Goal: Information Seeking & Learning: Learn about a topic

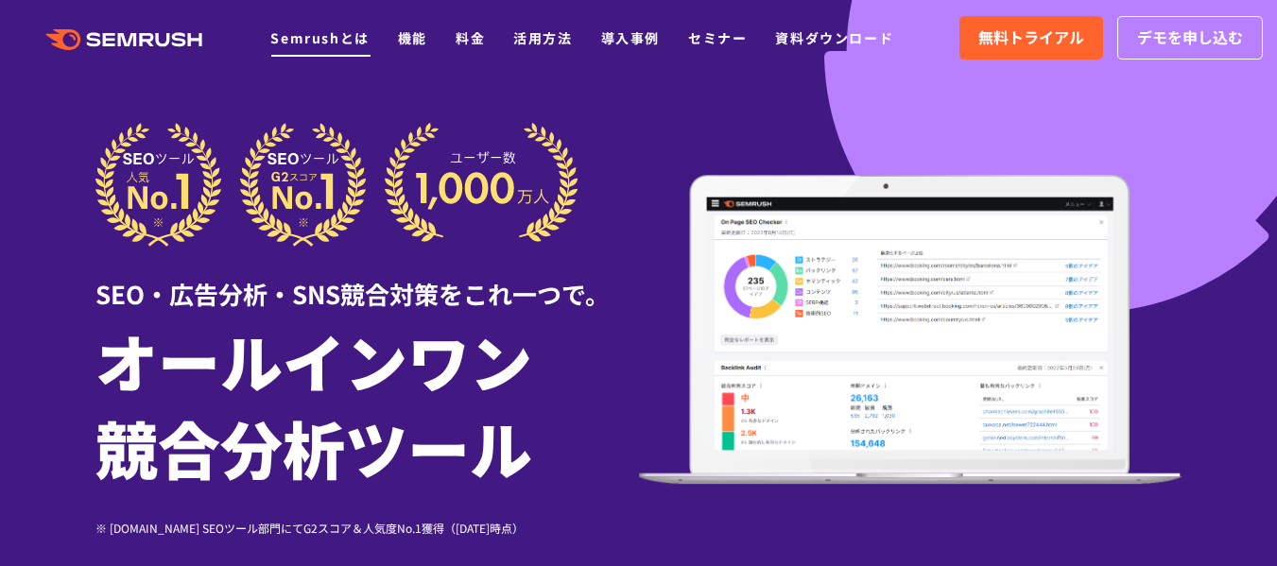
click at [313, 36] on link "Semrushとは" at bounding box center [319, 37] width 98 height 19
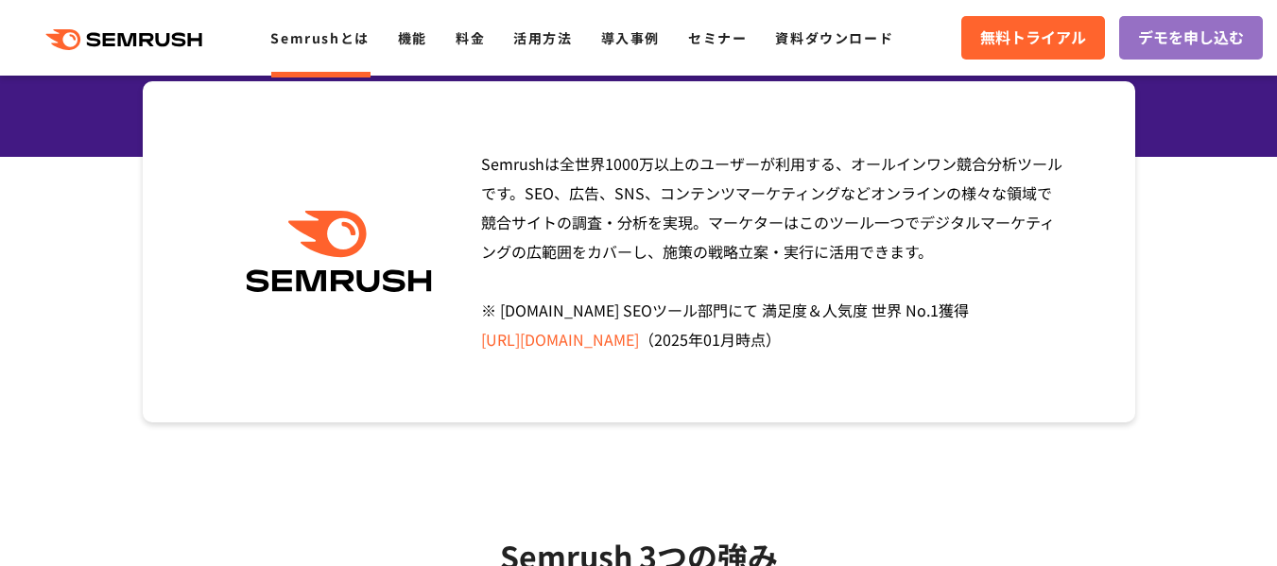
scroll to position [249, 0]
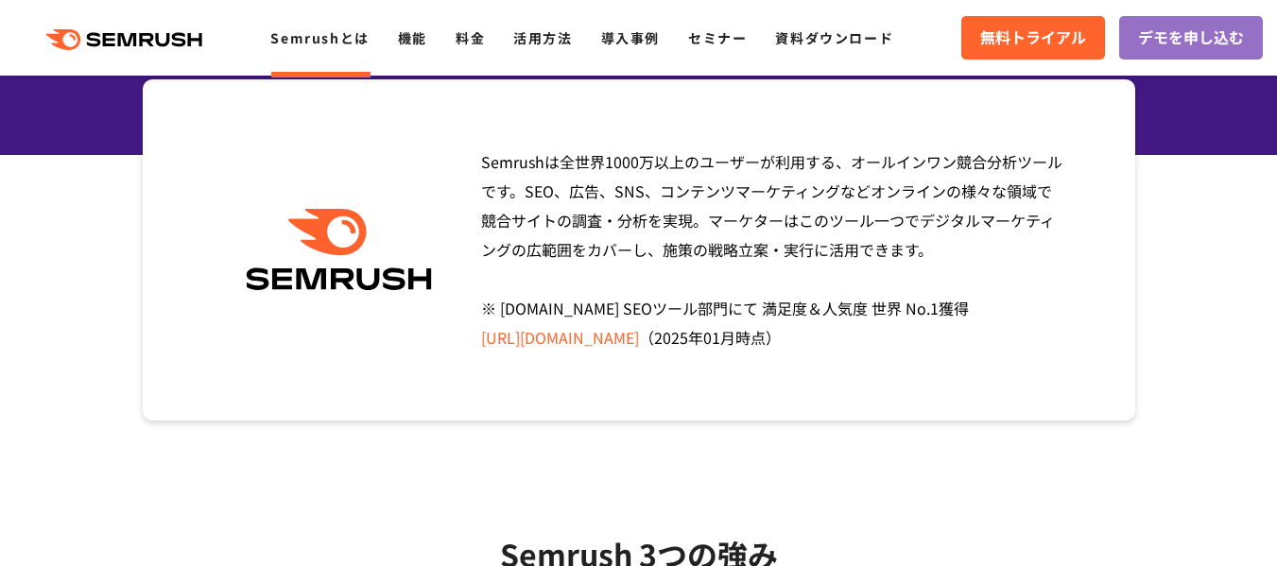
click at [736, 216] on span "Semrushは全世界1000万以上のユーザーが利用する、オールインワン競合分析ツールです。SEO、広告、SNS、コンテンツマーケティングなどオンラインの様々…" at bounding box center [771, 249] width 581 height 198
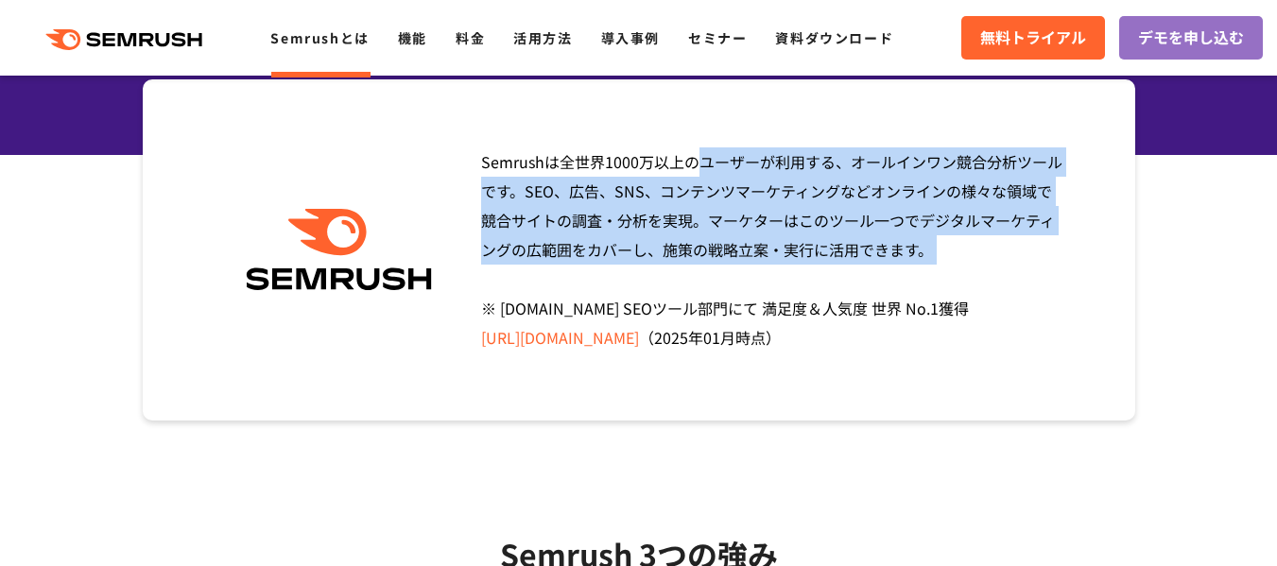
click at [736, 216] on span "Semrushは全世界1000万以上のユーザーが利用する、オールインワン競合分析ツールです。SEO、広告、SNS、コンテンツマーケティングなどオンラインの様々…" at bounding box center [771, 249] width 581 height 198
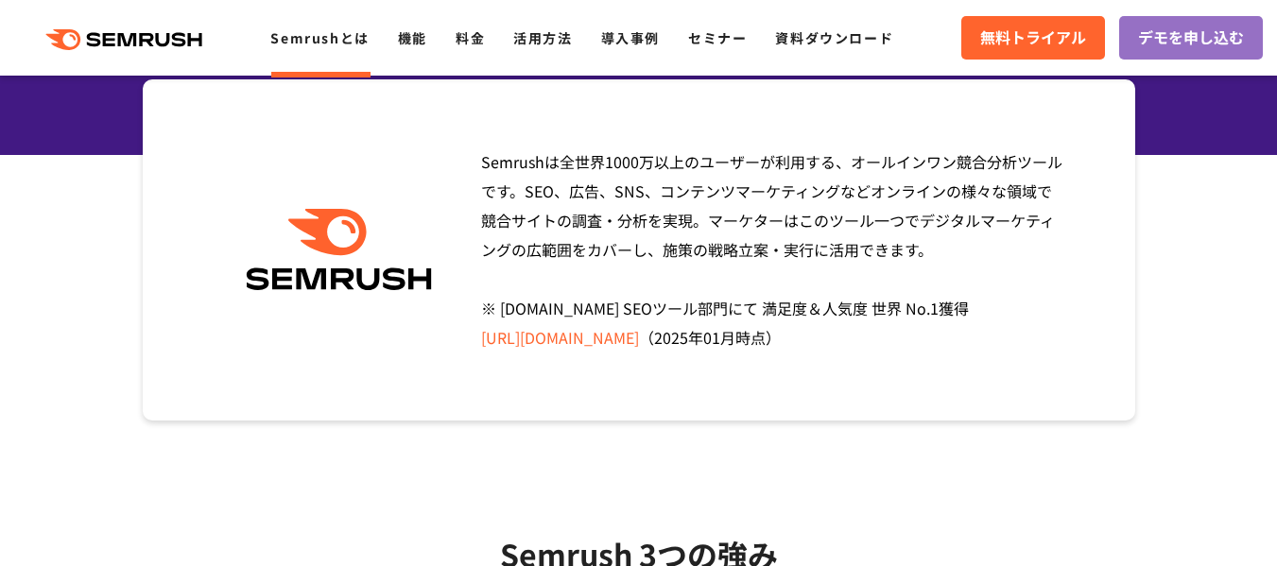
click at [736, 216] on span "Semrushは全世界1000万以上のユーザーが利用する、オールインワン競合分析ツールです。SEO、広告、SNS、コンテンツマーケティングなどオンラインの様々…" at bounding box center [771, 249] width 581 height 198
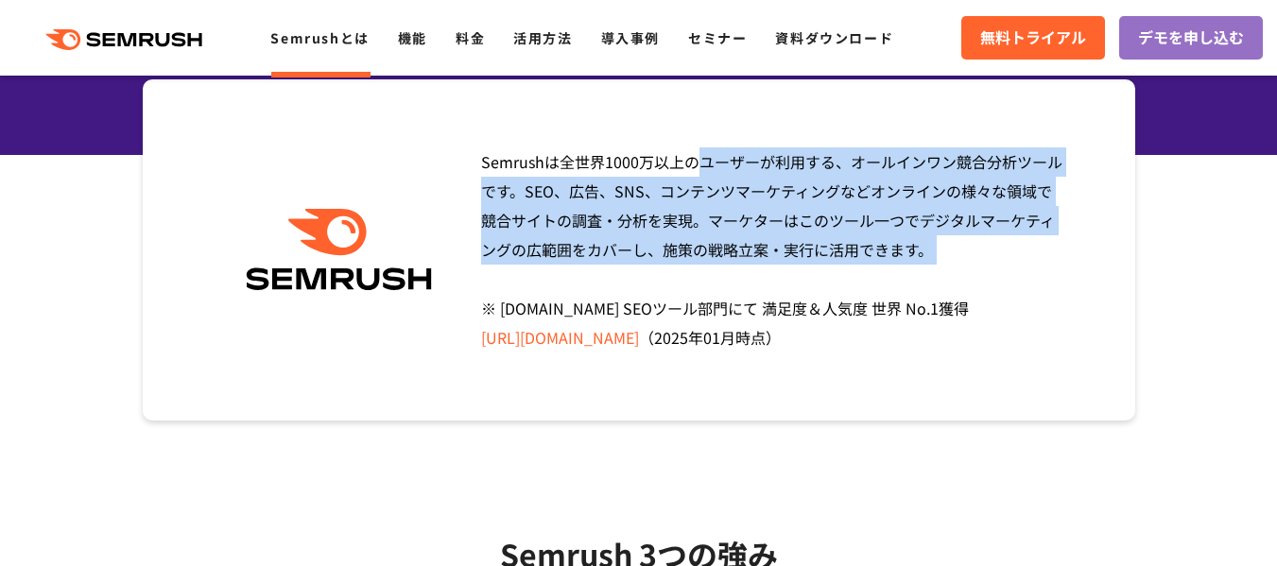
click at [736, 216] on span "Semrushは全世界1000万以上のユーザーが利用する、オールインワン競合分析ツールです。SEO、広告、SNS、コンテンツマーケティングなどオンラインの様々…" at bounding box center [771, 249] width 581 height 198
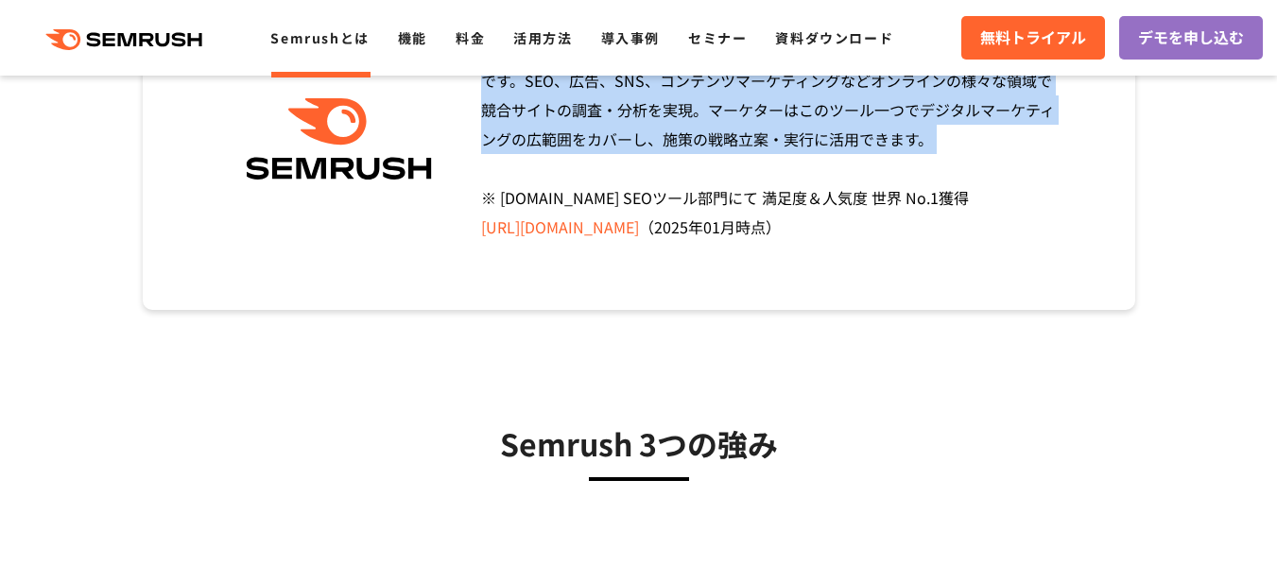
scroll to position [360, 0]
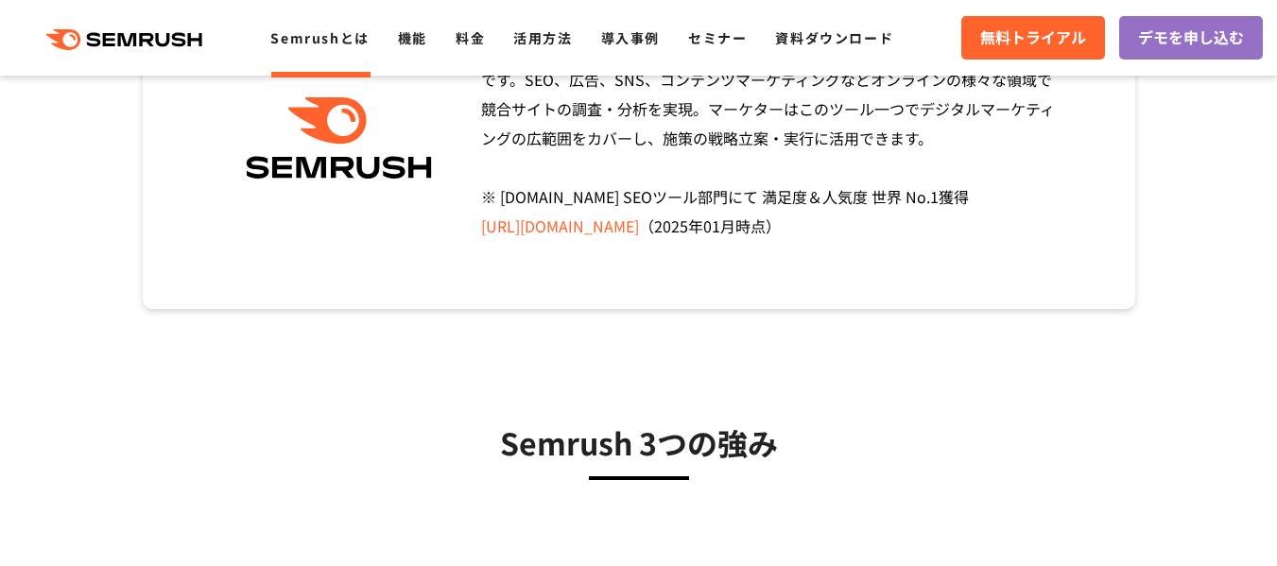
click at [730, 200] on span "Semrushは全世界1000万以上のユーザーが利用する、オールインワン競合分析ツールです。SEO、広告、SNS、コンテンツマーケティングなどオンラインの様々…" at bounding box center [771, 138] width 581 height 198
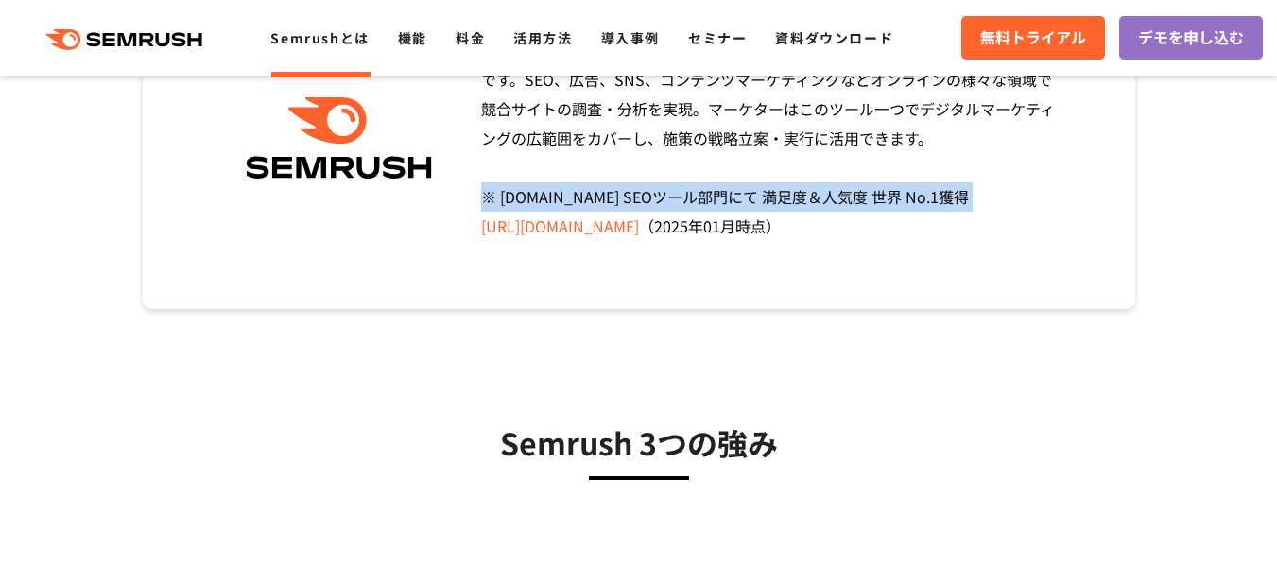
click at [730, 200] on span "Semrushは全世界1000万以上のユーザーが利用する、オールインワン競合分析ツールです。SEO、広告、SNS、コンテンツマーケティングなどオンラインの様々…" at bounding box center [771, 138] width 581 height 198
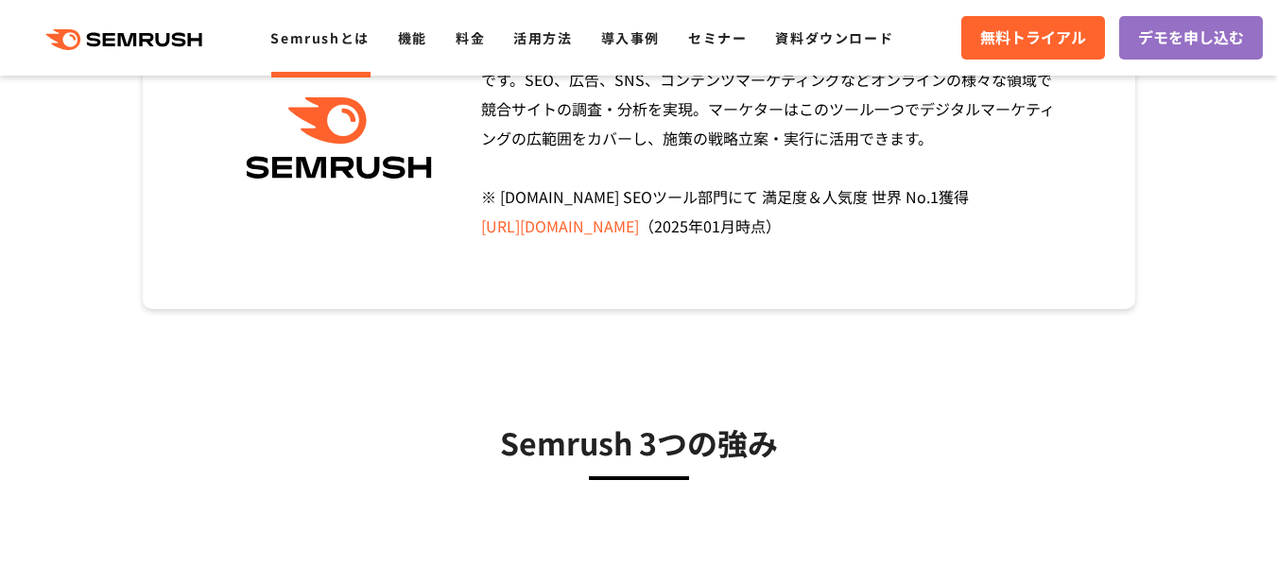
click at [652, 439] on h3 "Semrush 3つの強み" at bounding box center [639, 442] width 898 height 47
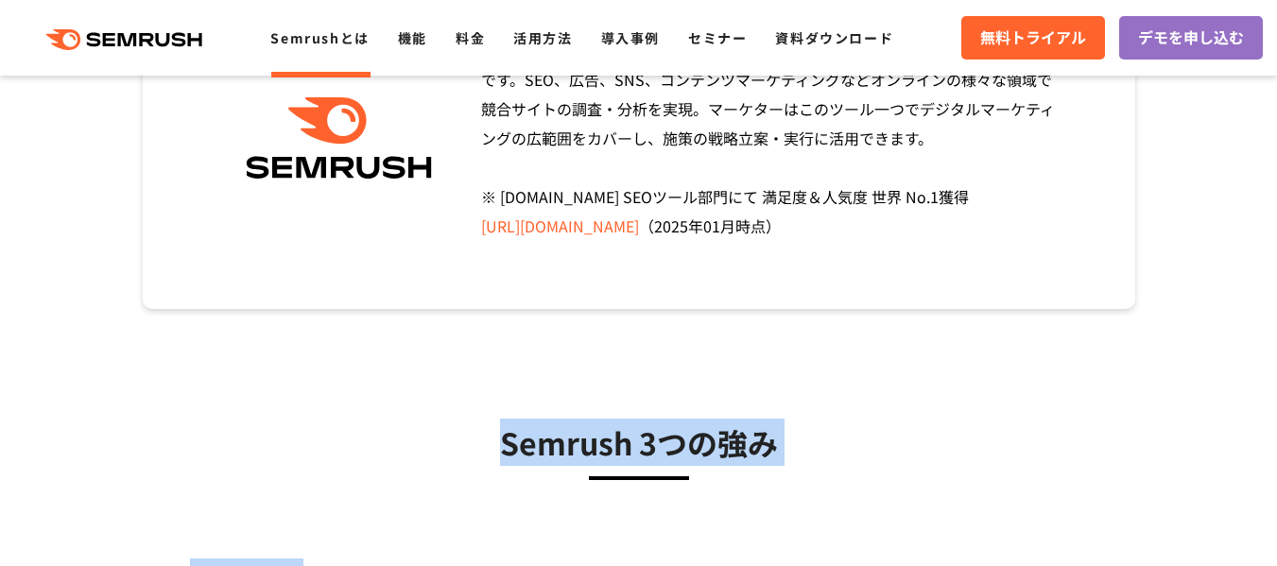
click at [652, 439] on h3 "Semrush 3つの強み" at bounding box center [639, 442] width 898 height 47
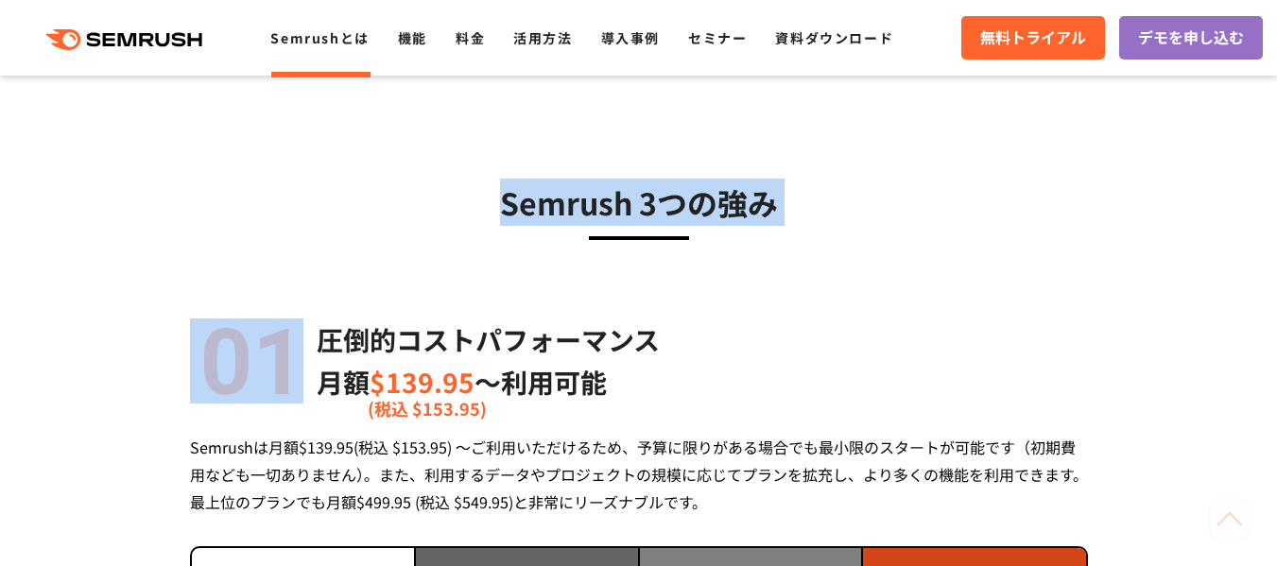
scroll to position [602, 0]
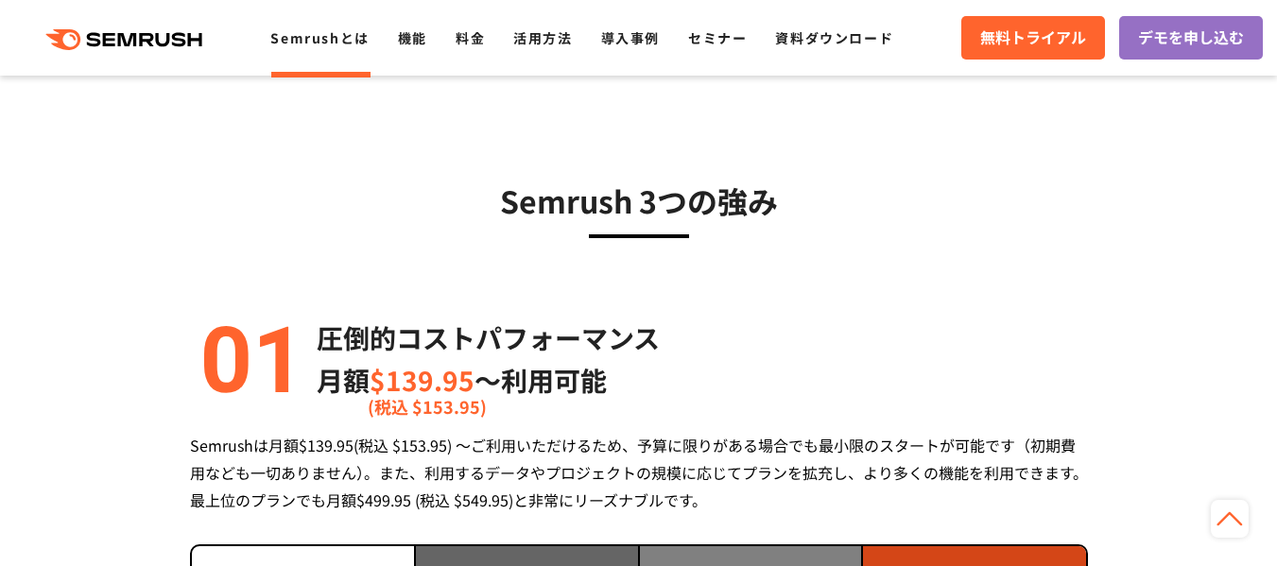
click at [484, 342] on p "圧倒的コストパフォーマンス" at bounding box center [488, 338] width 343 height 43
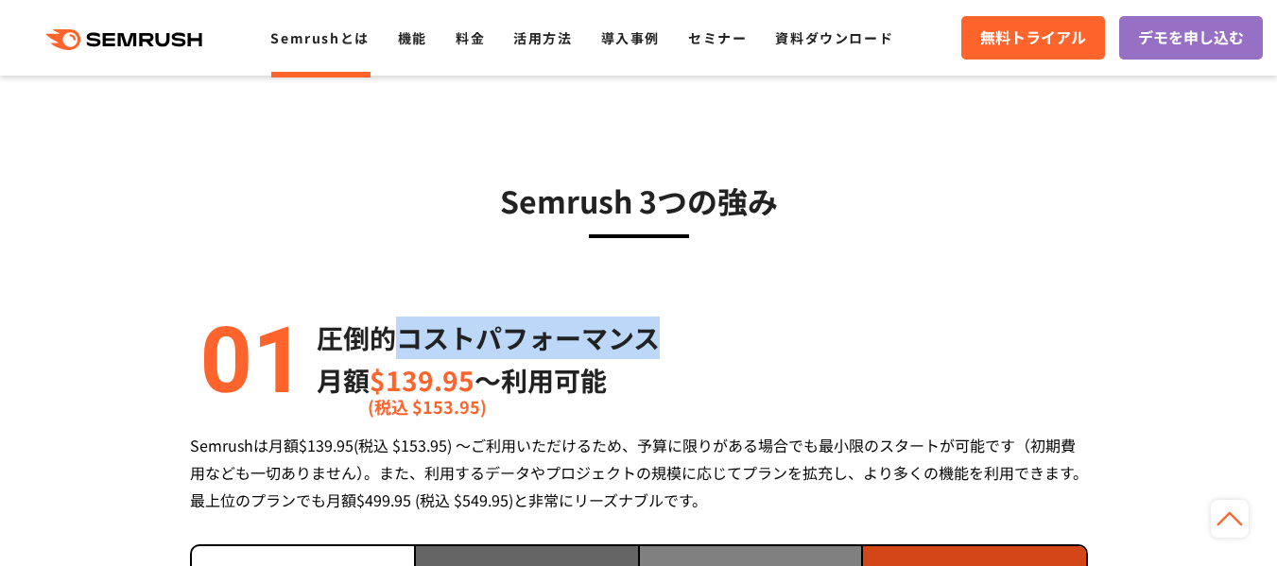
click at [484, 342] on p "圧倒的コストパフォーマンス" at bounding box center [488, 338] width 343 height 43
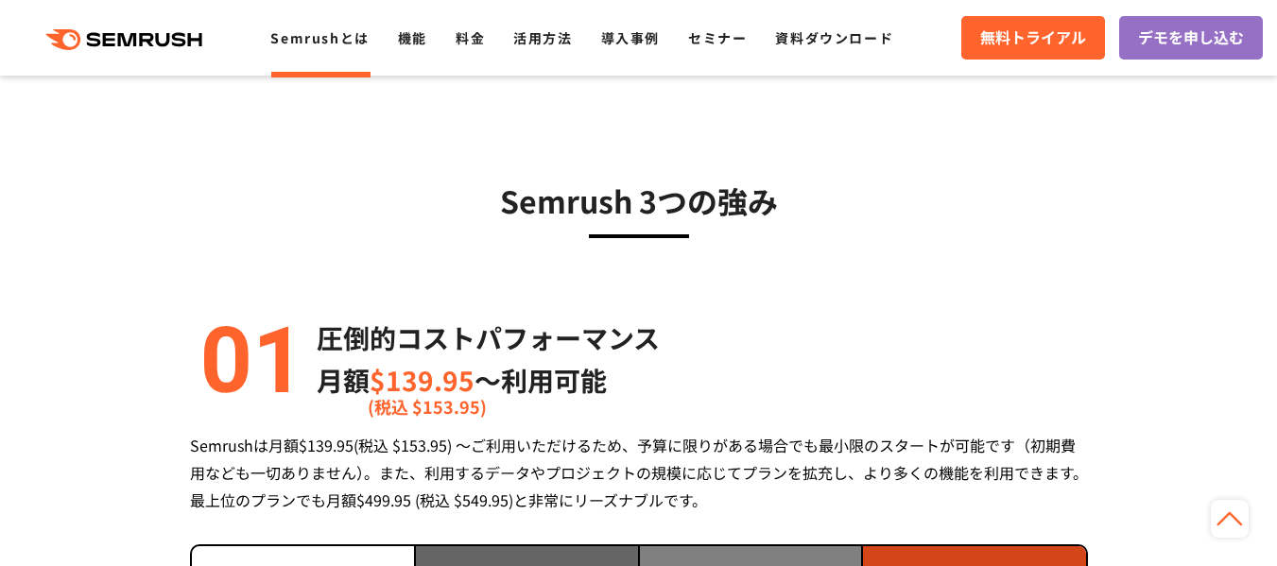
click at [508, 398] on p "月額 $139.95 〜利用可能 (税込 $153.95)" at bounding box center [488, 380] width 343 height 43
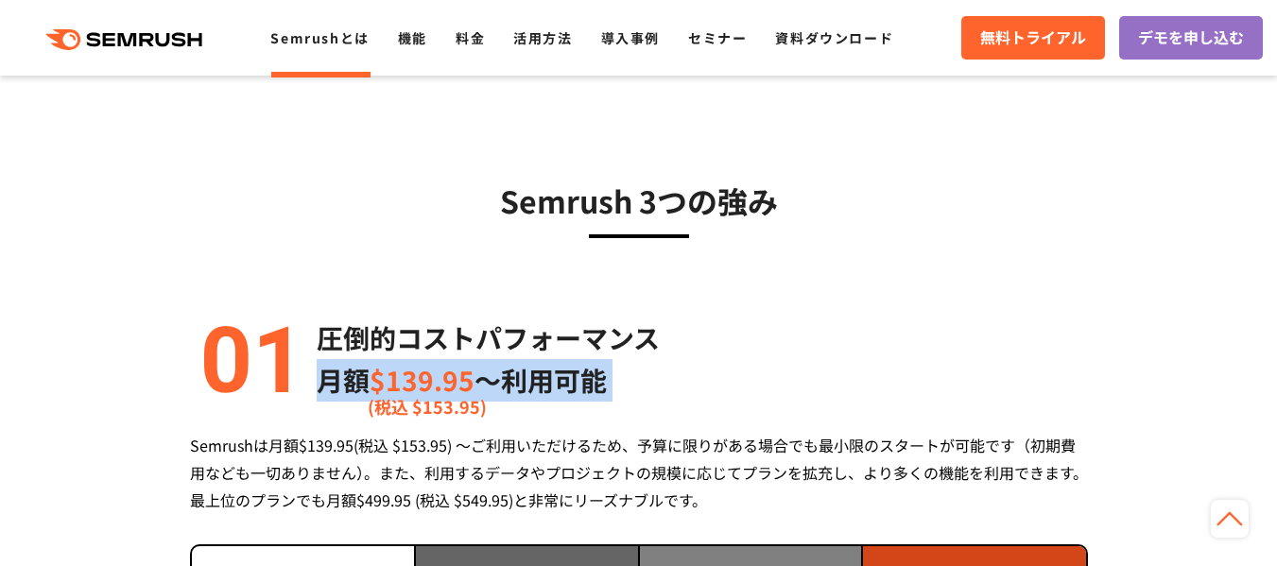
click at [508, 398] on p "月額 $139.95 〜利用可能 (税込 $153.95)" at bounding box center [488, 380] width 343 height 43
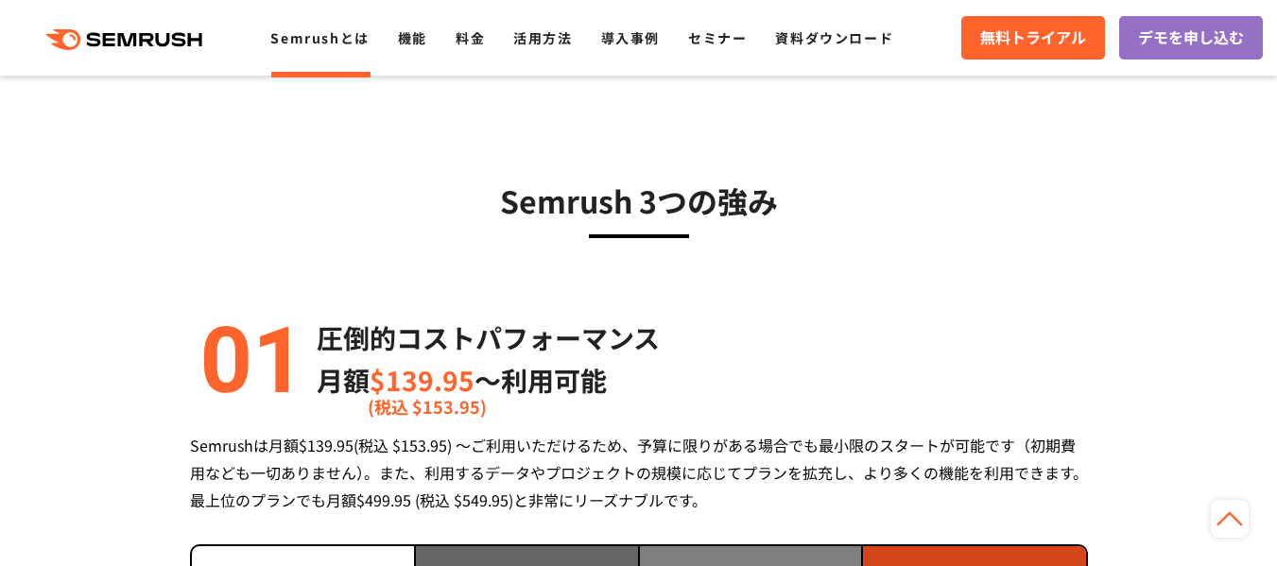
click at [530, 456] on div "Semrushは月額$139.95(税込 $153.95) ～ご利用いただけるため、予算に限りがある場合でも最小限のスタートが可能です（初期費用なども一切あり…" at bounding box center [639, 473] width 898 height 82
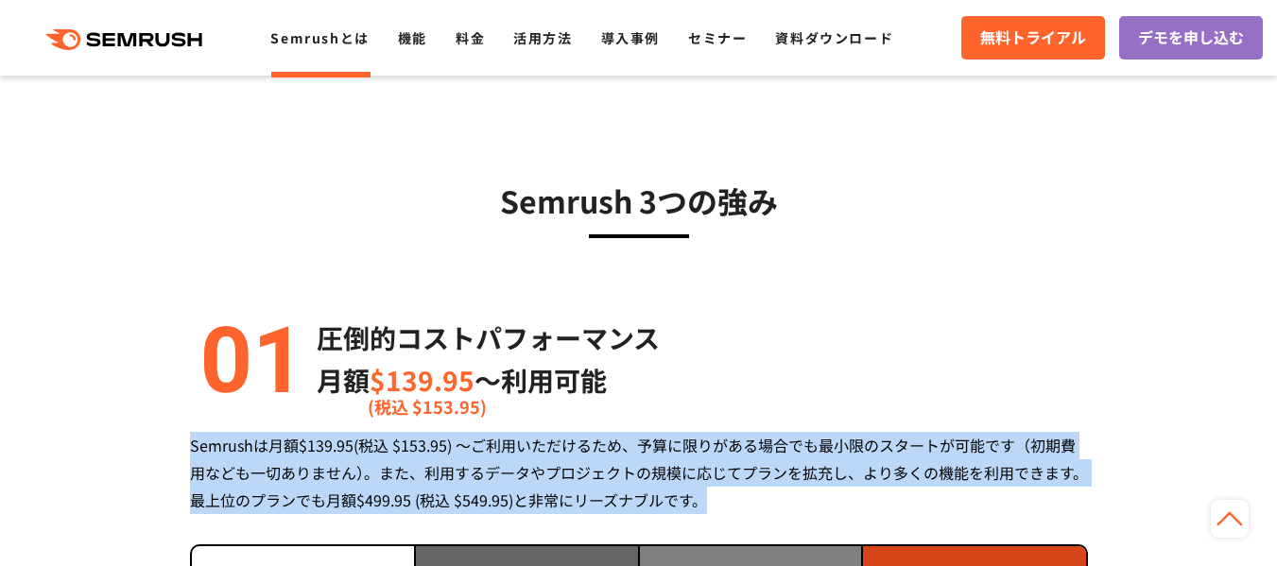
click at [530, 456] on div "Semrushは月額$139.95(税込 $153.95) ～ご利用いただけるため、予算に限りがある場合でも最小限のスタートが可能です（初期費用なども一切あり…" at bounding box center [639, 473] width 898 height 82
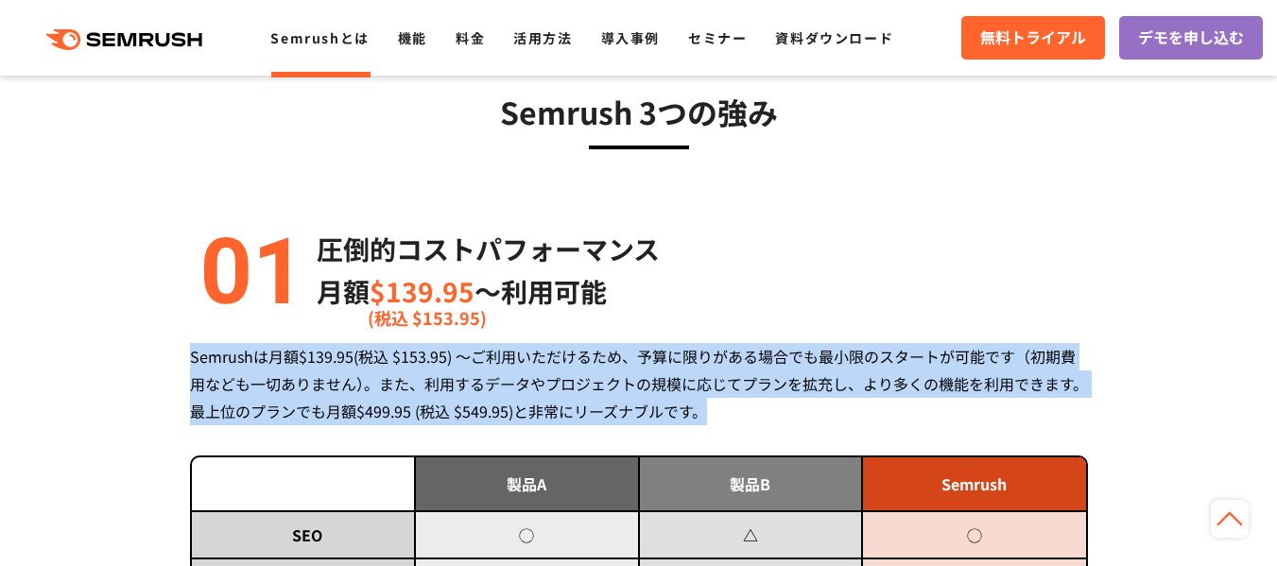
click at [677, 386] on div "Semrushは月額$139.95(税込 $153.95) ～ご利用いただけるため、予算に限りがある場合でも最小限のスタートが可能です（初期費用なども一切あり…" at bounding box center [639, 384] width 898 height 82
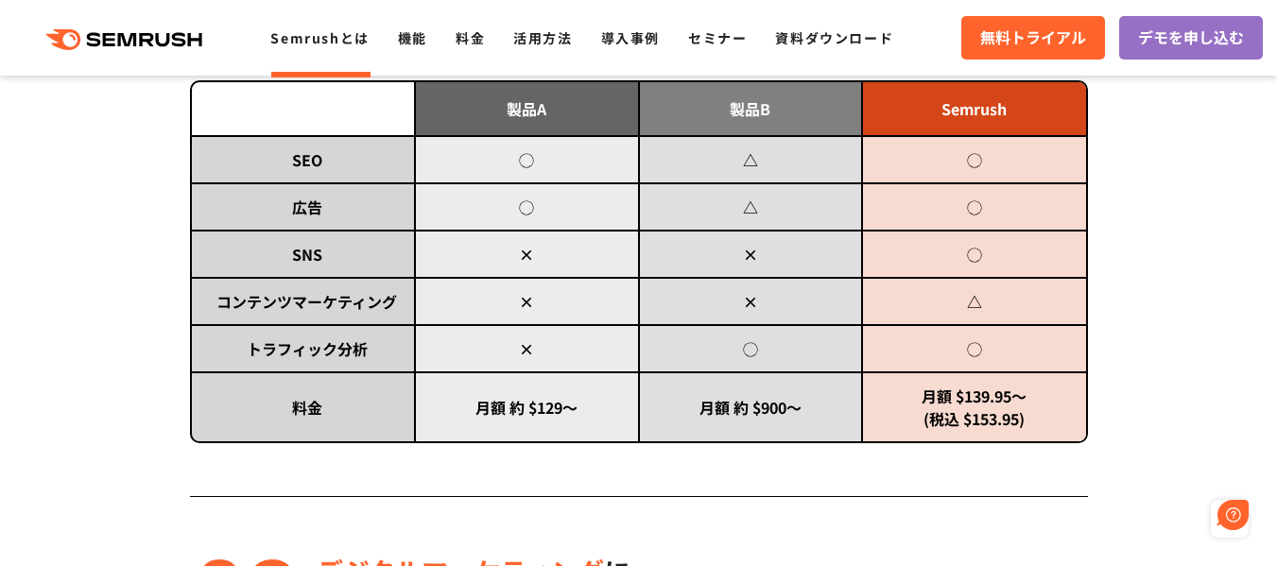
scroll to position [1067, 0]
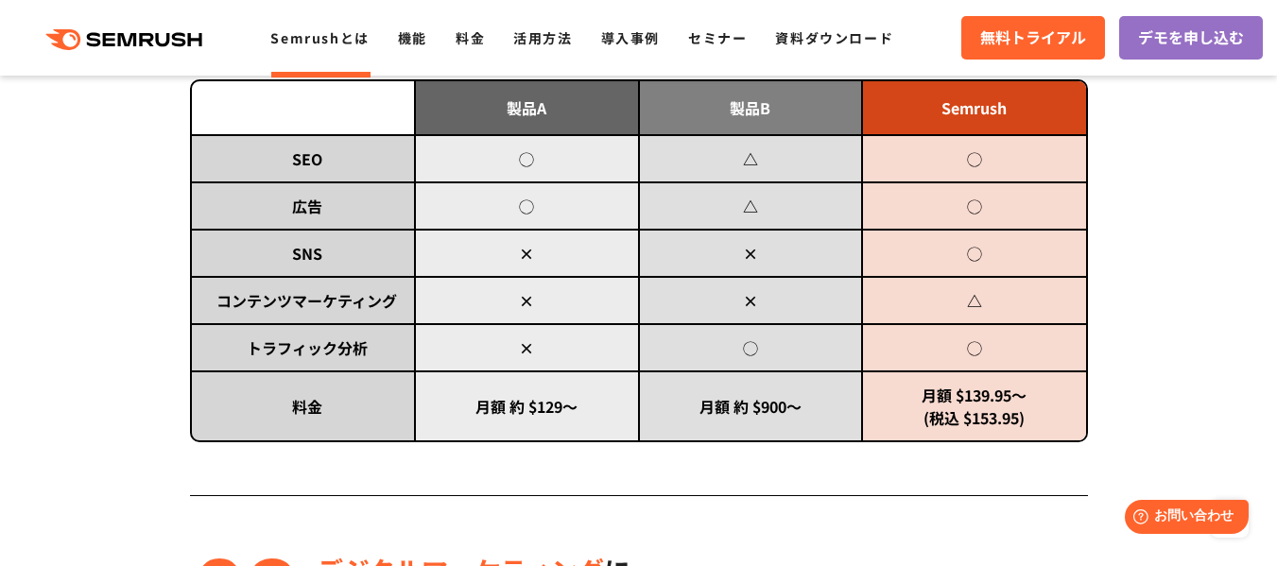
click at [771, 412] on td "月額 約 $900～" at bounding box center [751, 405] width 224 height 69
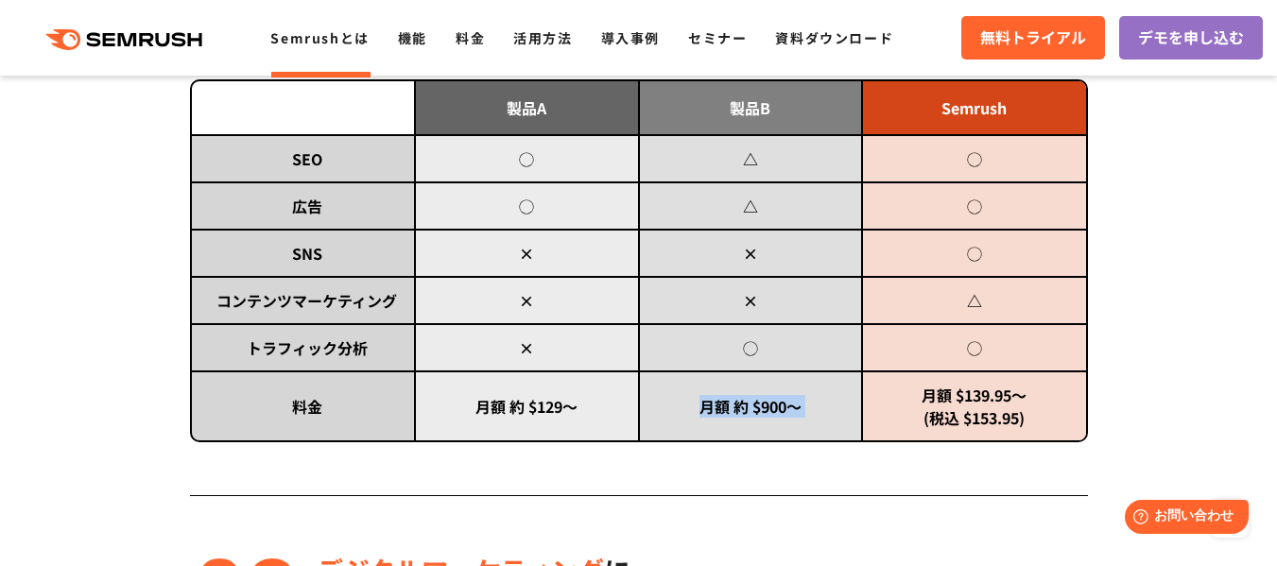
click at [731, 410] on td "月額 約 $900～" at bounding box center [751, 405] width 224 height 69
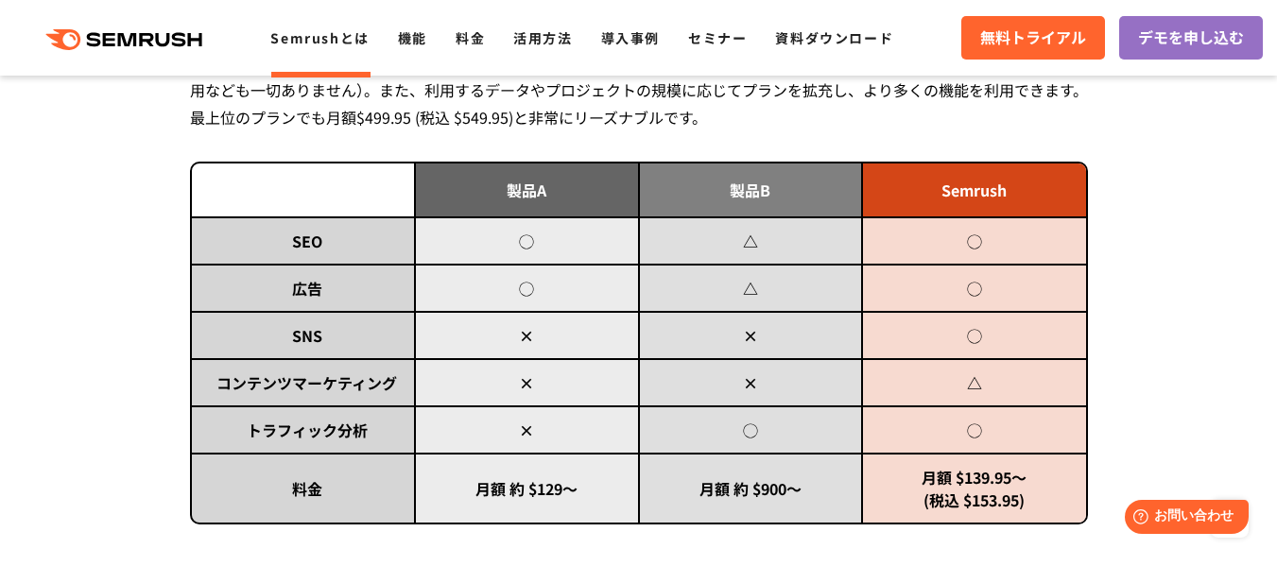
scroll to position [984, 0]
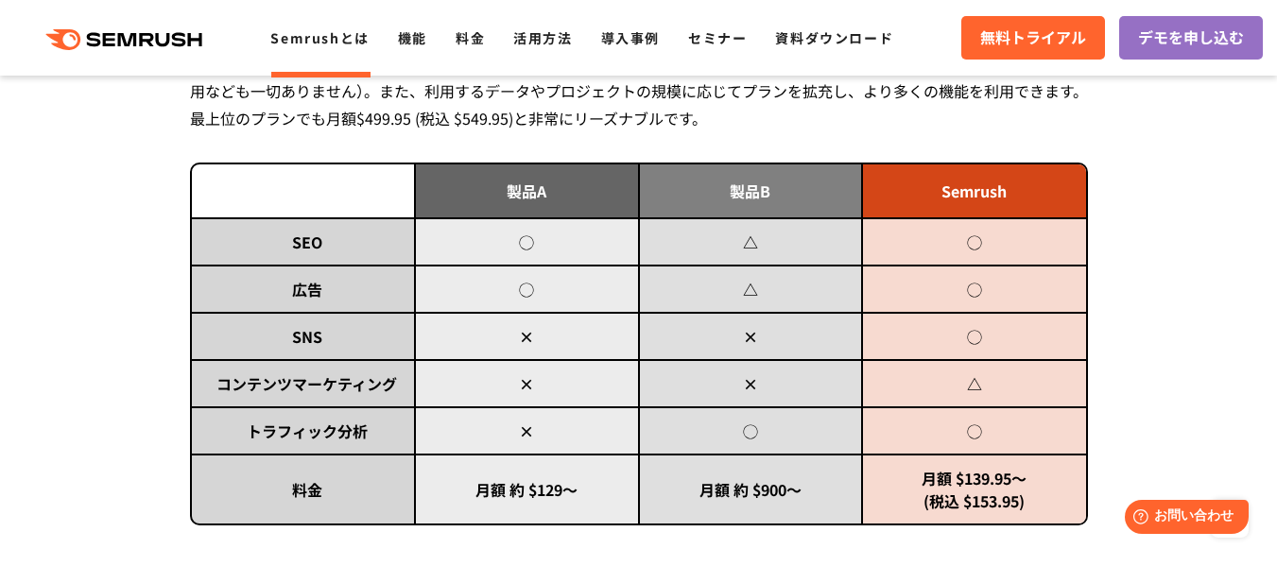
click at [991, 485] on td "月額 $139.95～ (税込 $153.95)" at bounding box center [974, 489] width 224 height 69
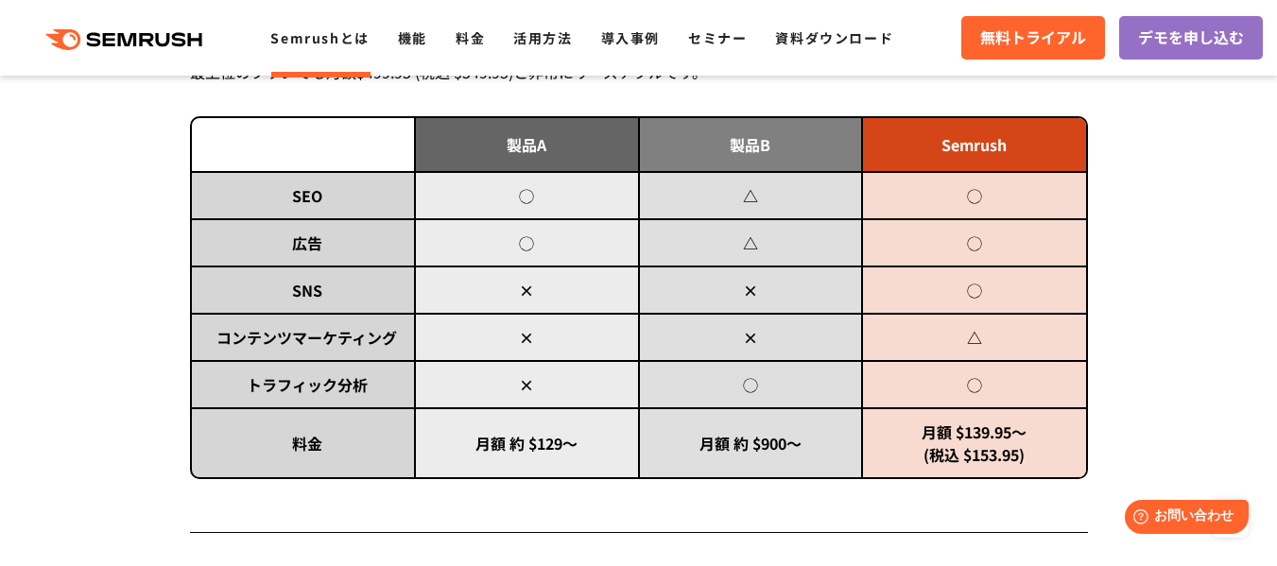
scroll to position [1031, 0]
click at [974, 429] on td "月額 $139.95～ (税込 $153.95)" at bounding box center [974, 441] width 224 height 69
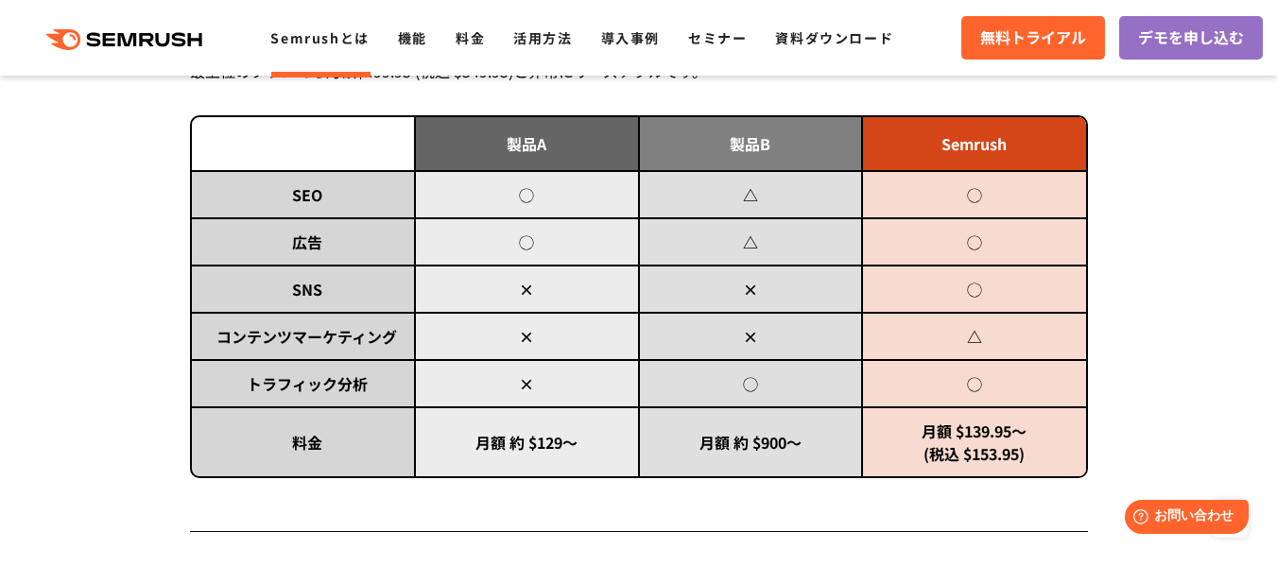
click at [981, 454] on td "月額 $139.95～ (税込 $153.95)" at bounding box center [974, 441] width 224 height 69
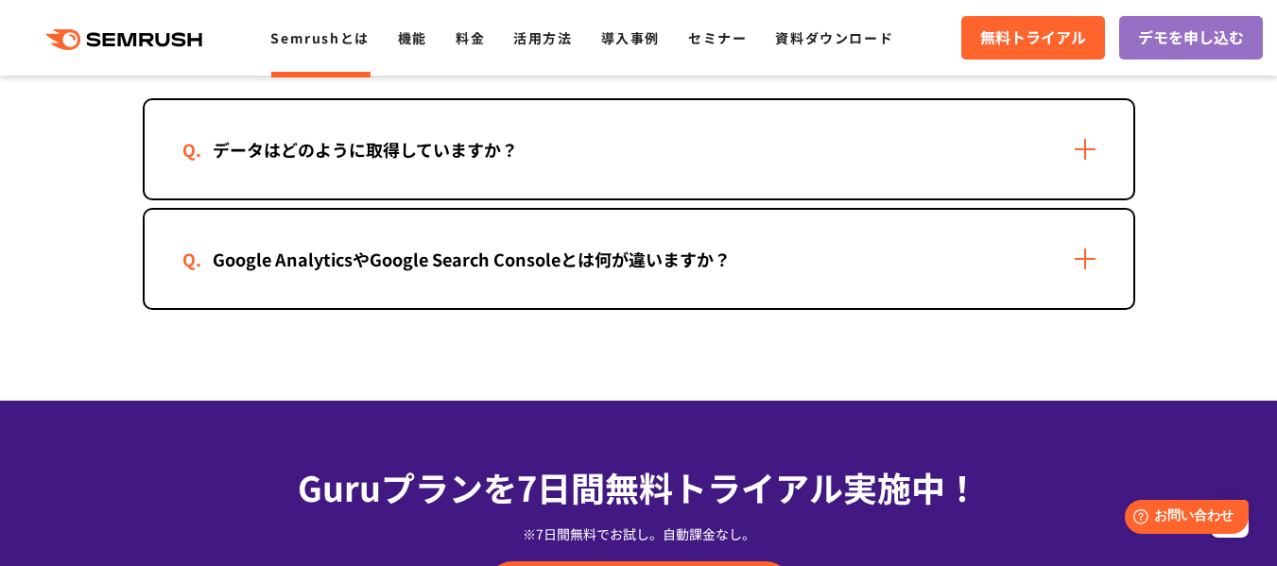
scroll to position [3977, 0]
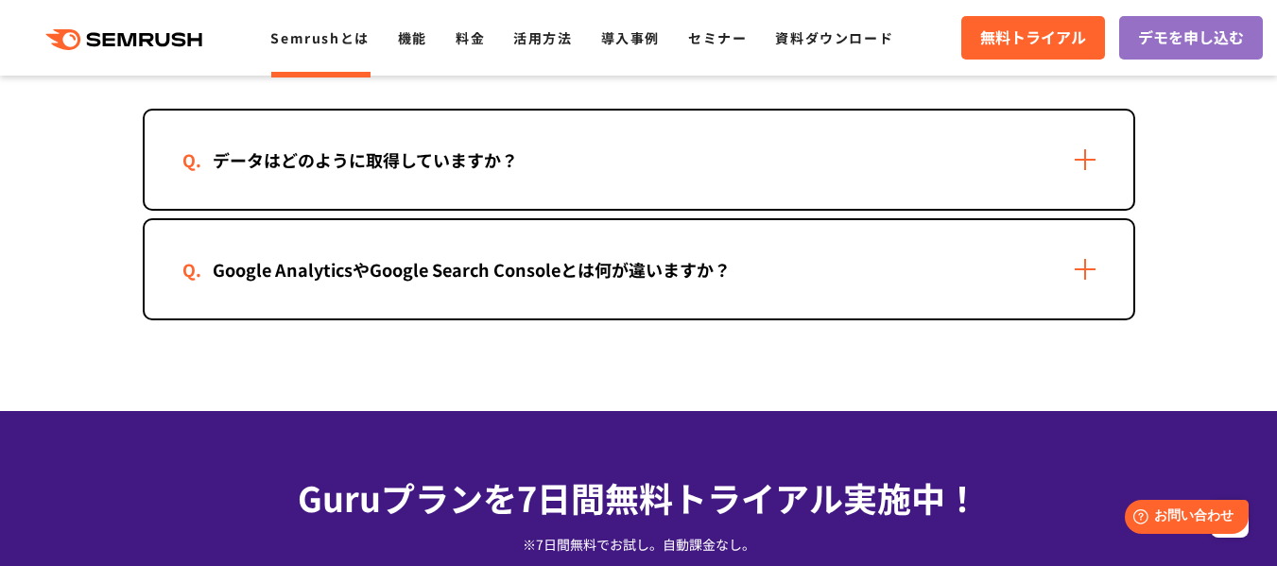
click at [496, 273] on div "Google AnalyticsやGoogle Search Consoleとは何が違いますか？" at bounding box center [471, 269] width 578 height 27
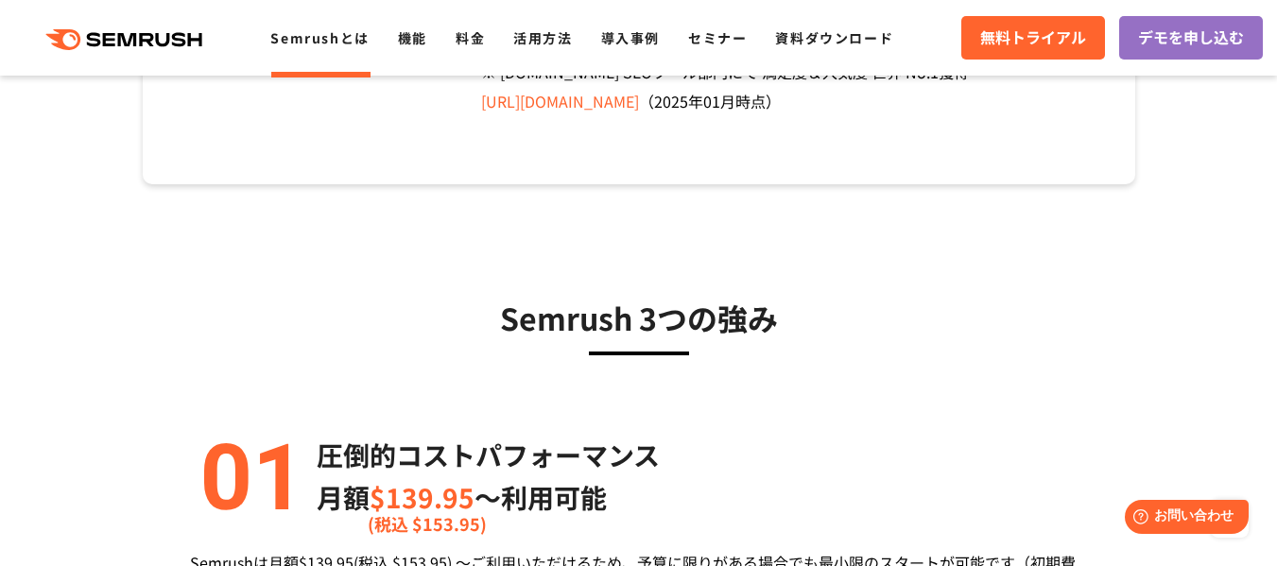
scroll to position [0, 0]
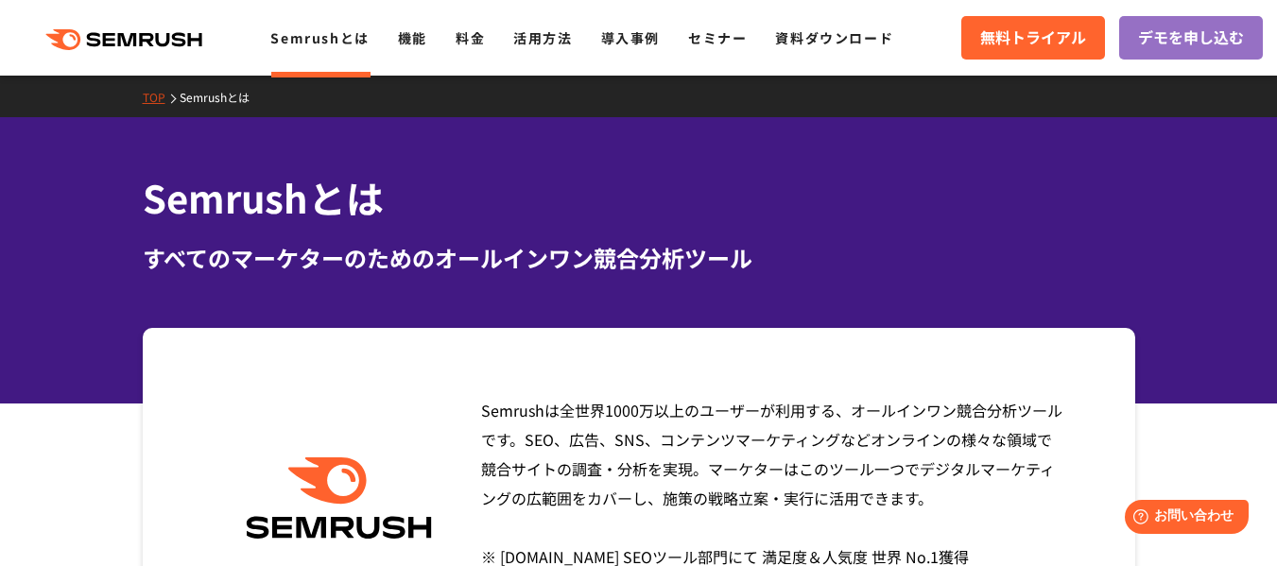
click at [636, 439] on span "Semrushは全世界1000万以上のユーザーが利用する、オールインワン競合分析ツールです。SEO、広告、SNS、コンテンツマーケティングなどオンラインの様々…" at bounding box center [771, 498] width 581 height 198
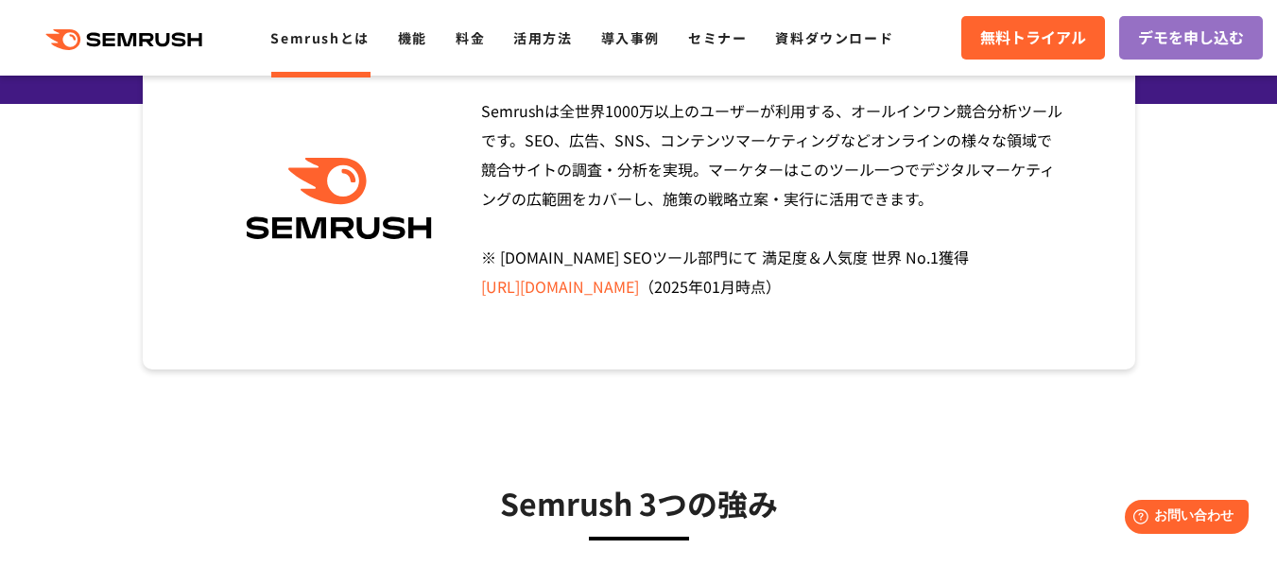
scroll to position [301, 0]
click at [592, 252] on span "Semrushは全世界1000万以上のユーザーが利用する、オールインワン競合分析ツールです。SEO、広告、SNS、コンテンツマーケティングなどオンラインの様々…" at bounding box center [771, 197] width 581 height 198
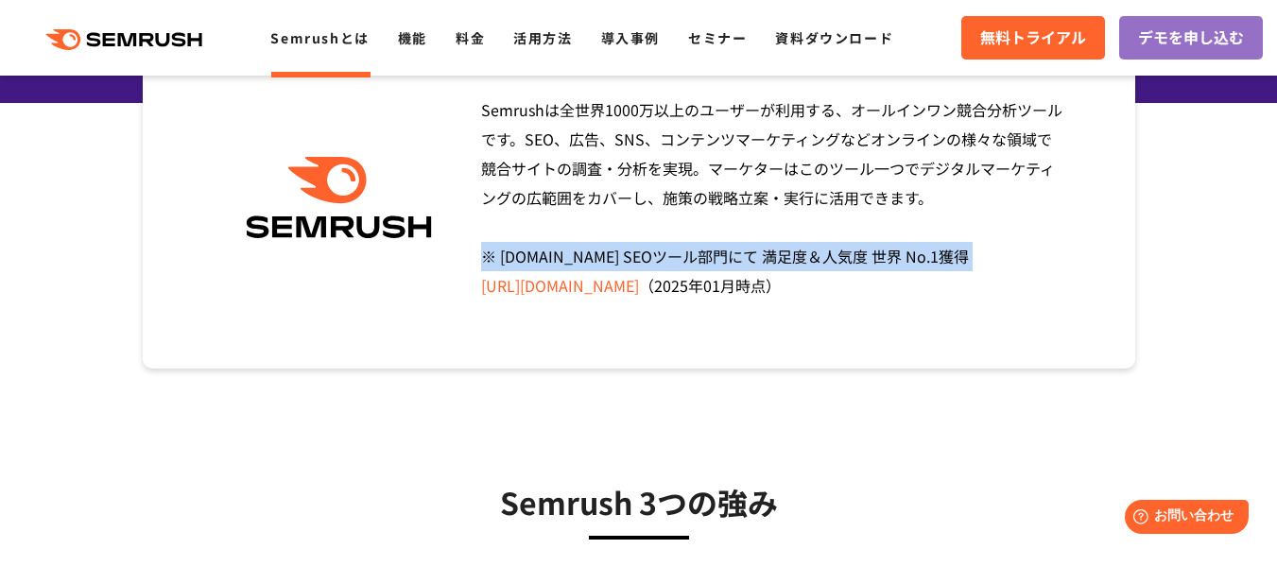
click at [592, 252] on span "Semrushは全世界1000万以上のユーザーが利用する、オールインワン競合分析ツールです。SEO、広告、SNS、コンテンツマーケティングなどオンラインの様々…" at bounding box center [771, 197] width 581 height 198
